Goal: Navigation & Orientation: Understand site structure

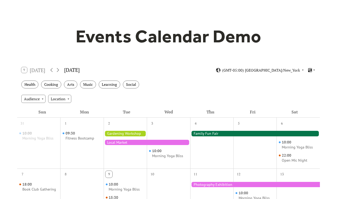
scroll to position [30, 0]
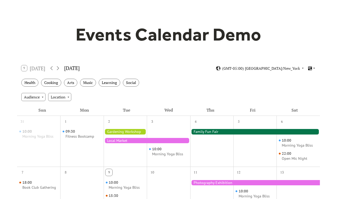
click at [313, 68] on icon at bounding box center [313, 68] width 3 height 3
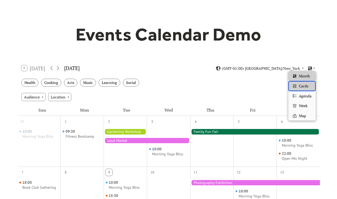
click at [309, 85] on div "Cards" at bounding box center [301, 86] width 27 height 10
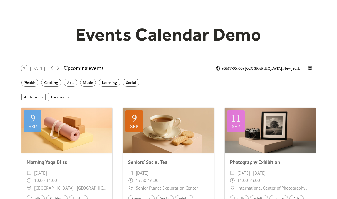
click at [312, 70] on icon at bounding box center [309, 68] width 5 height 5
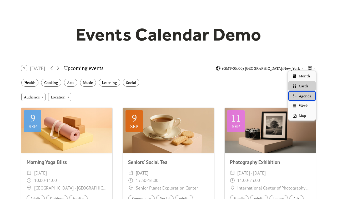
click at [307, 95] on span "Agenda" at bounding box center [305, 96] width 13 height 6
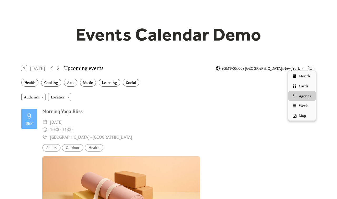
click at [308, 68] on icon at bounding box center [309, 68] width 5 height 5
click at [305, 104] on span "Week" at bounding box center [303, 106] width 9 height 6
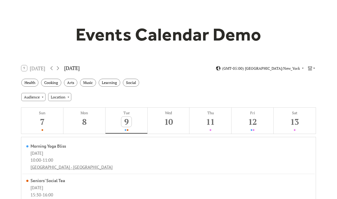
click at [311, 68] on icon at bounding box center [309, 68] width 5 height 5
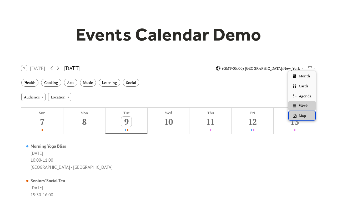
click at [304, 113] on span "Map" at bounding box center [302, 116] width 7 height 6
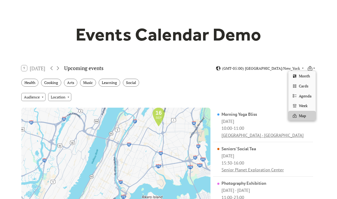
click at [311, 67] on icon at bounding box center [309, 68] width 5 height 5
click at [307, 78] on span "Month" at bounding box center [304, 76] width 11 height 6
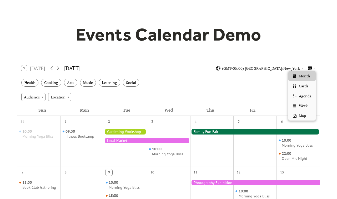
click at [311, 70] on icon at bounding box center [310, 68] width 4 height 4
click at [307, 87] on span "Cards" at bounding box center [303, 86] width 9 height 6
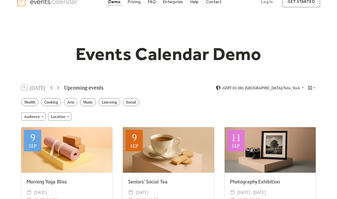
scroll to position [0, 0]
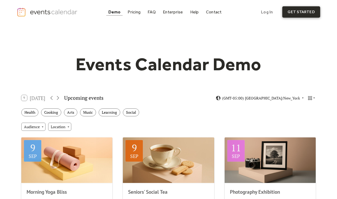
click at [290, 12] on link "get started" at bounding box center [301, 11] width 38 height 11
